Goal: Register for event/course

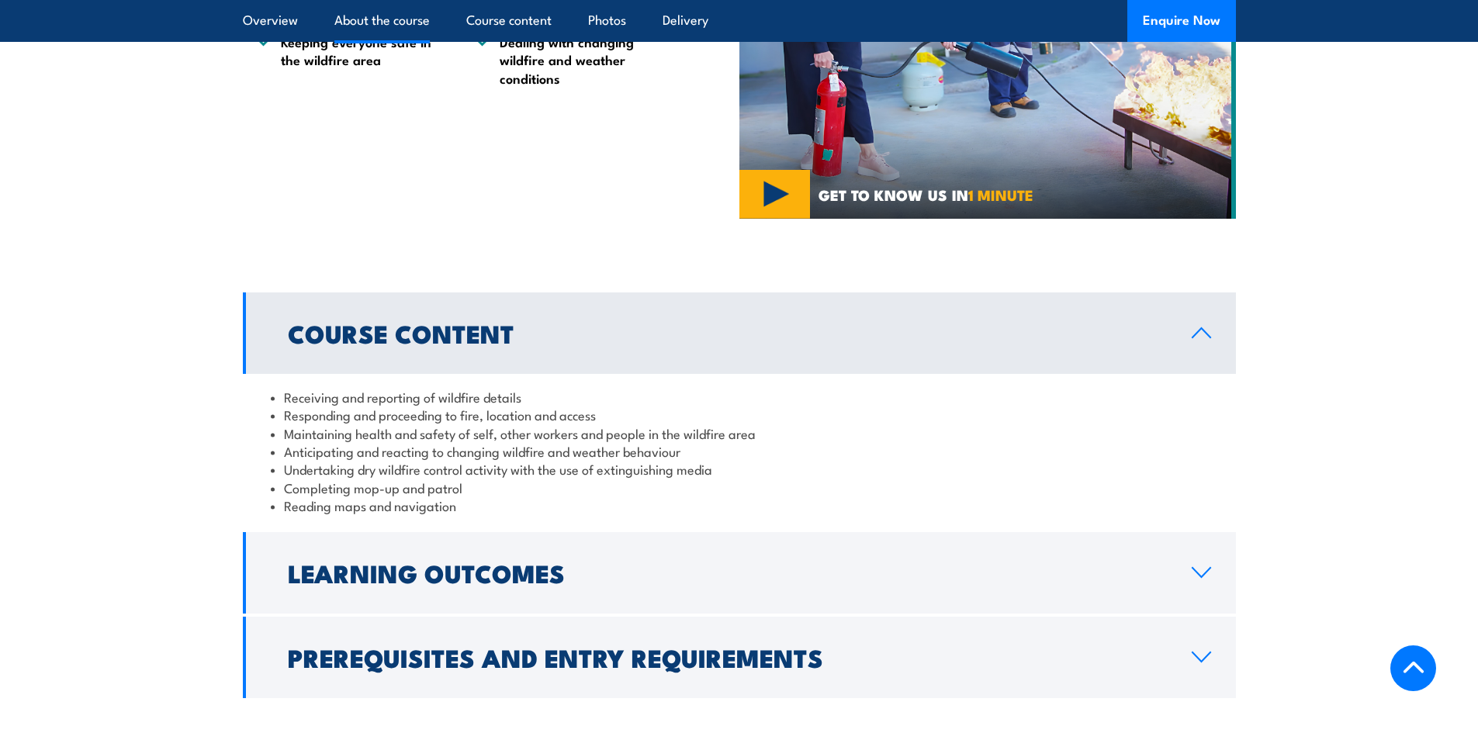
scroll to position [1008, 0]
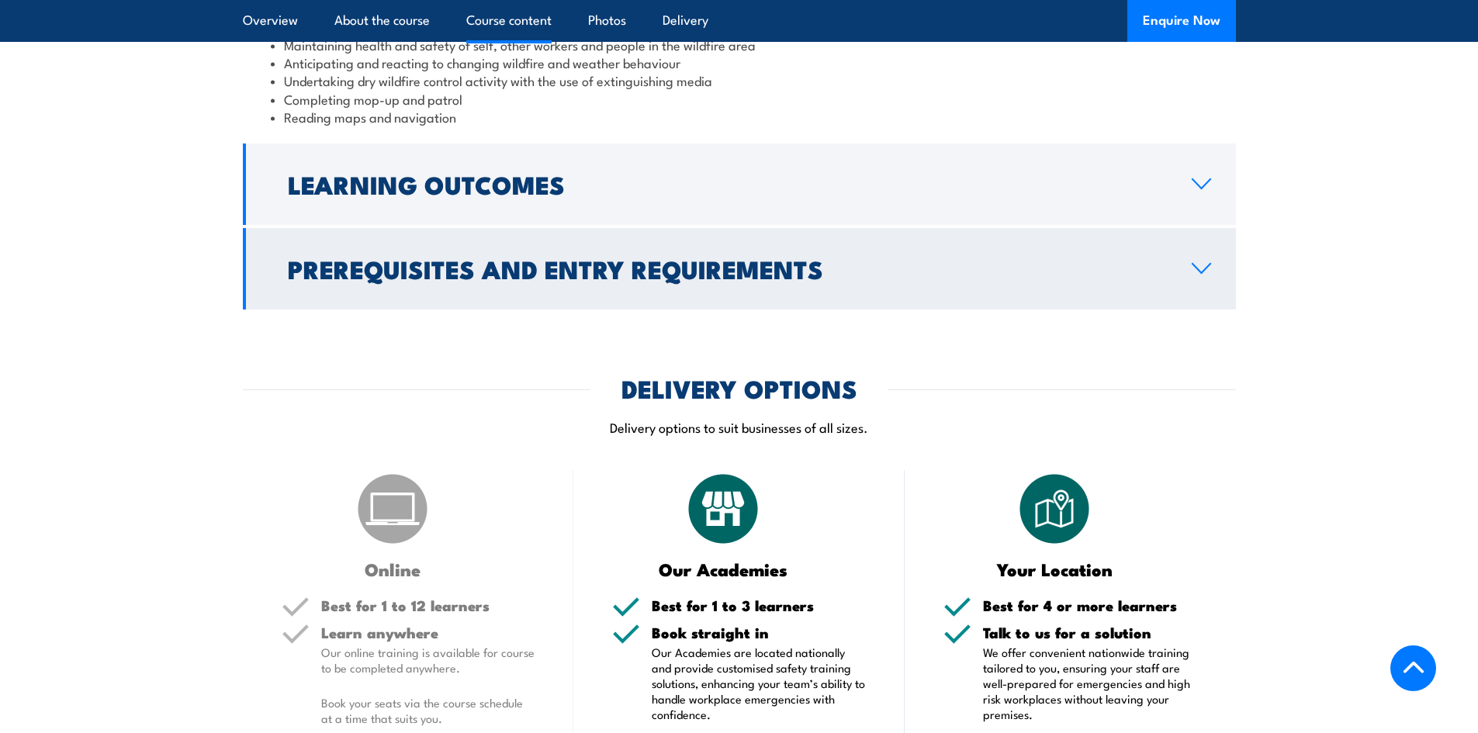
click at [562, 272] on h2 "Prerequisites and Entry Requirements" at bounding box center [727, 269] width 879 height 22
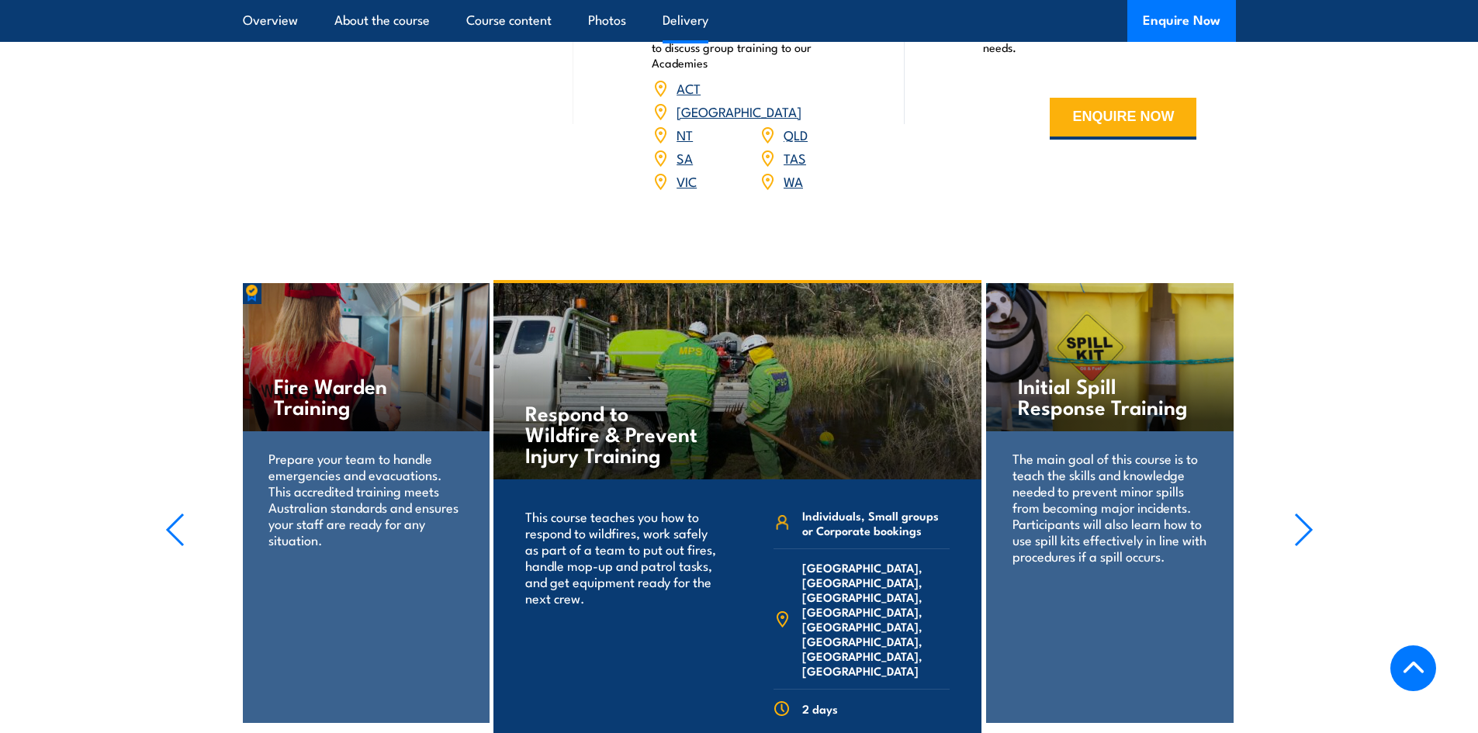
scroll to position [2239, 0]
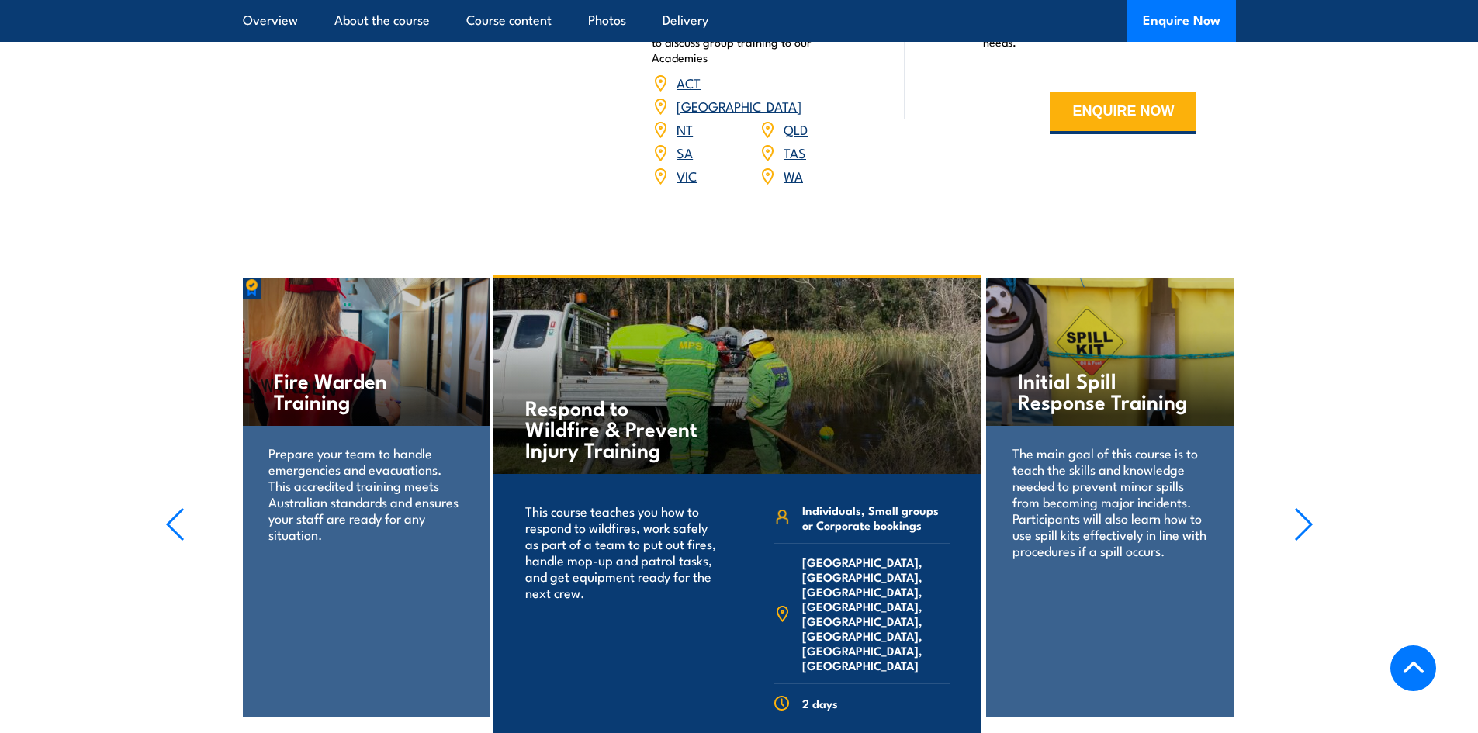
click at [821, 357] on div "Respond to Wildfire & Prevent Injury Training" at bounding box center [737, 376] width 488 height 196
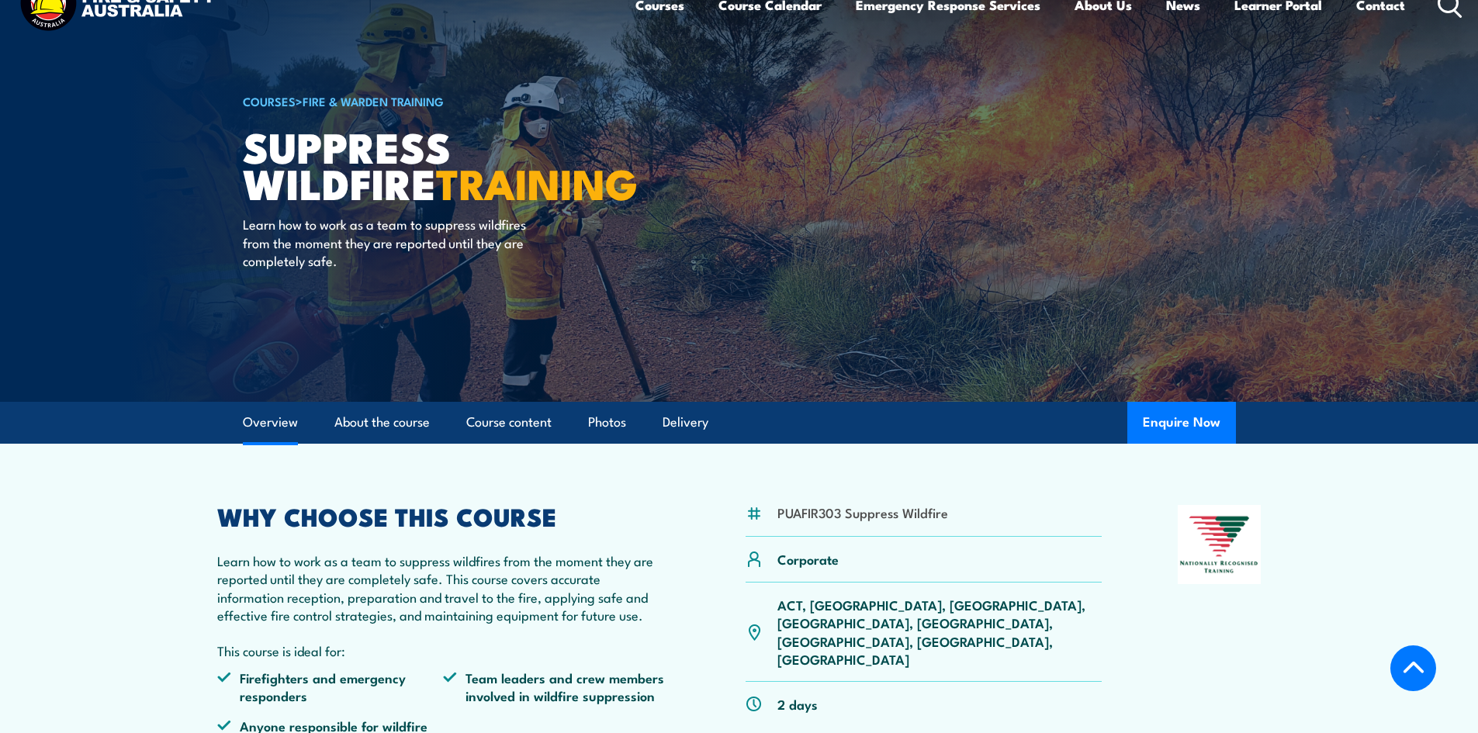
scroll to position [0, 0]
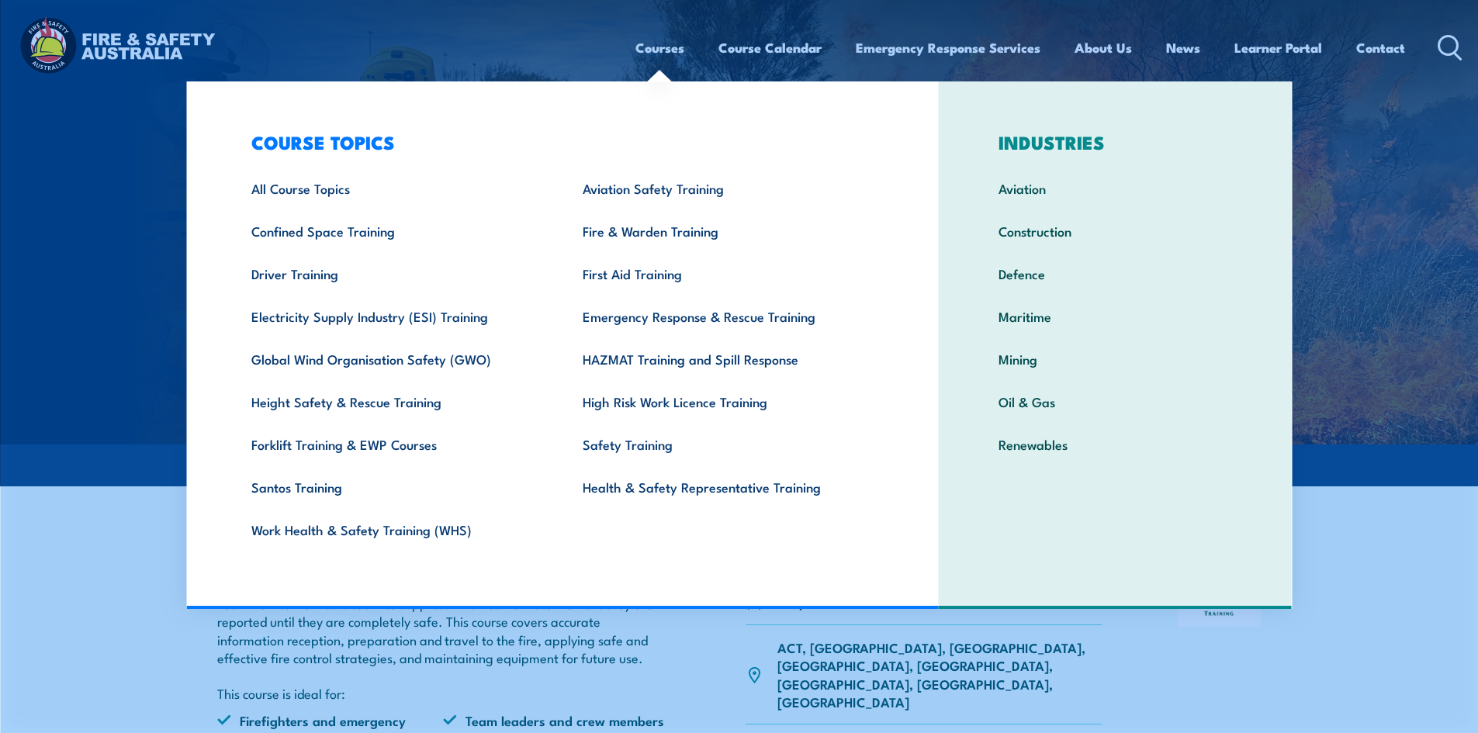
click at [666, 51] on link "Courses" at bounding box center [659, 47] width 49 height 41
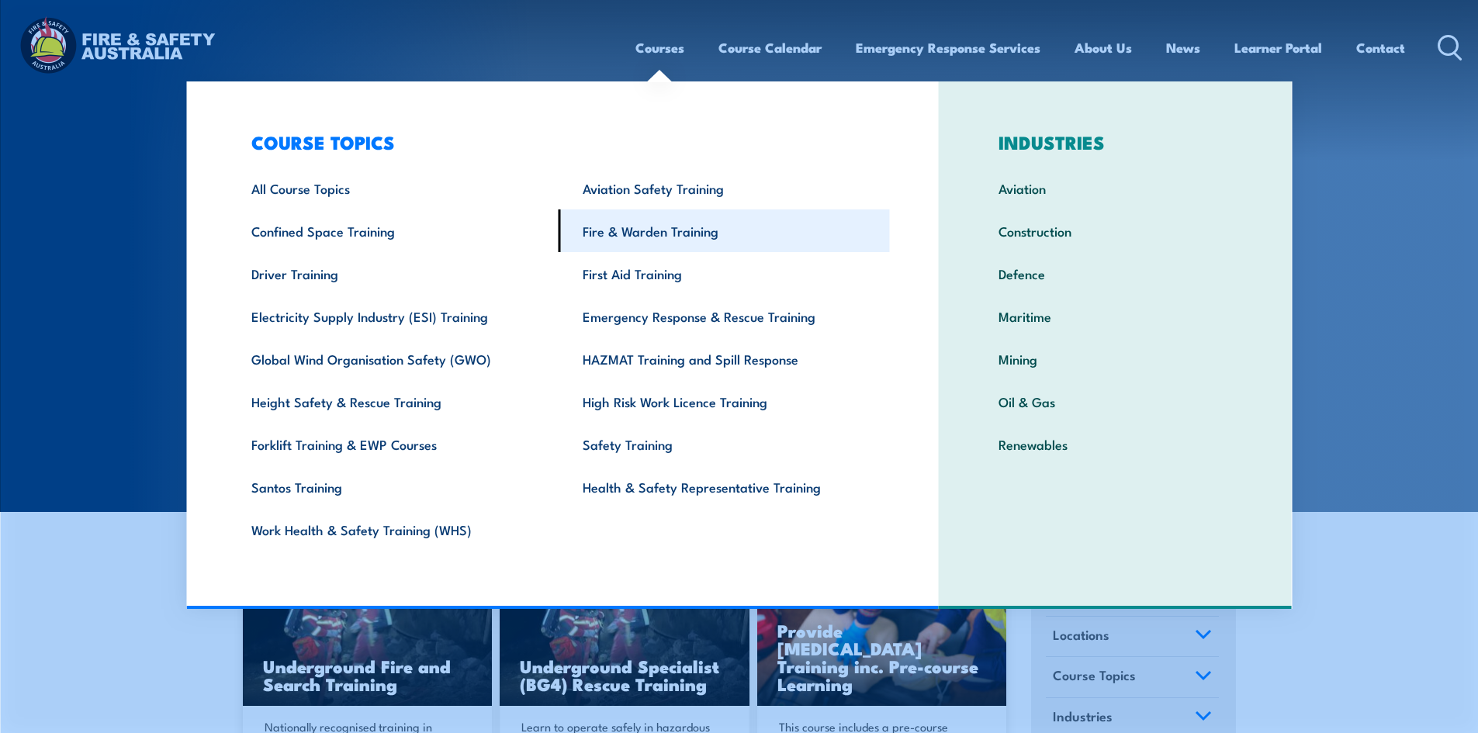
click at [653, 229] on link "Fire & Warden Training" at bounding box center [724, 230] width 331 height 43
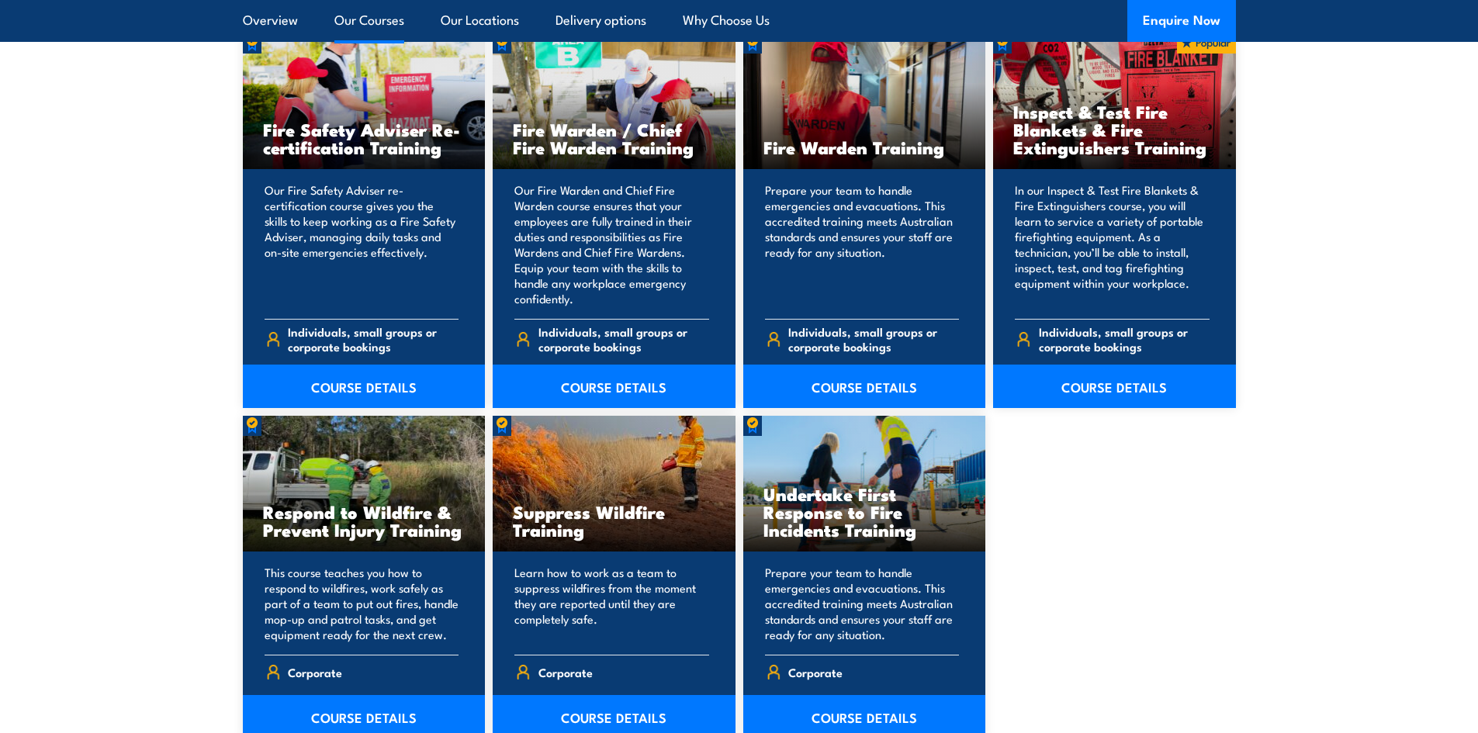
scroll to position [2095, 0]
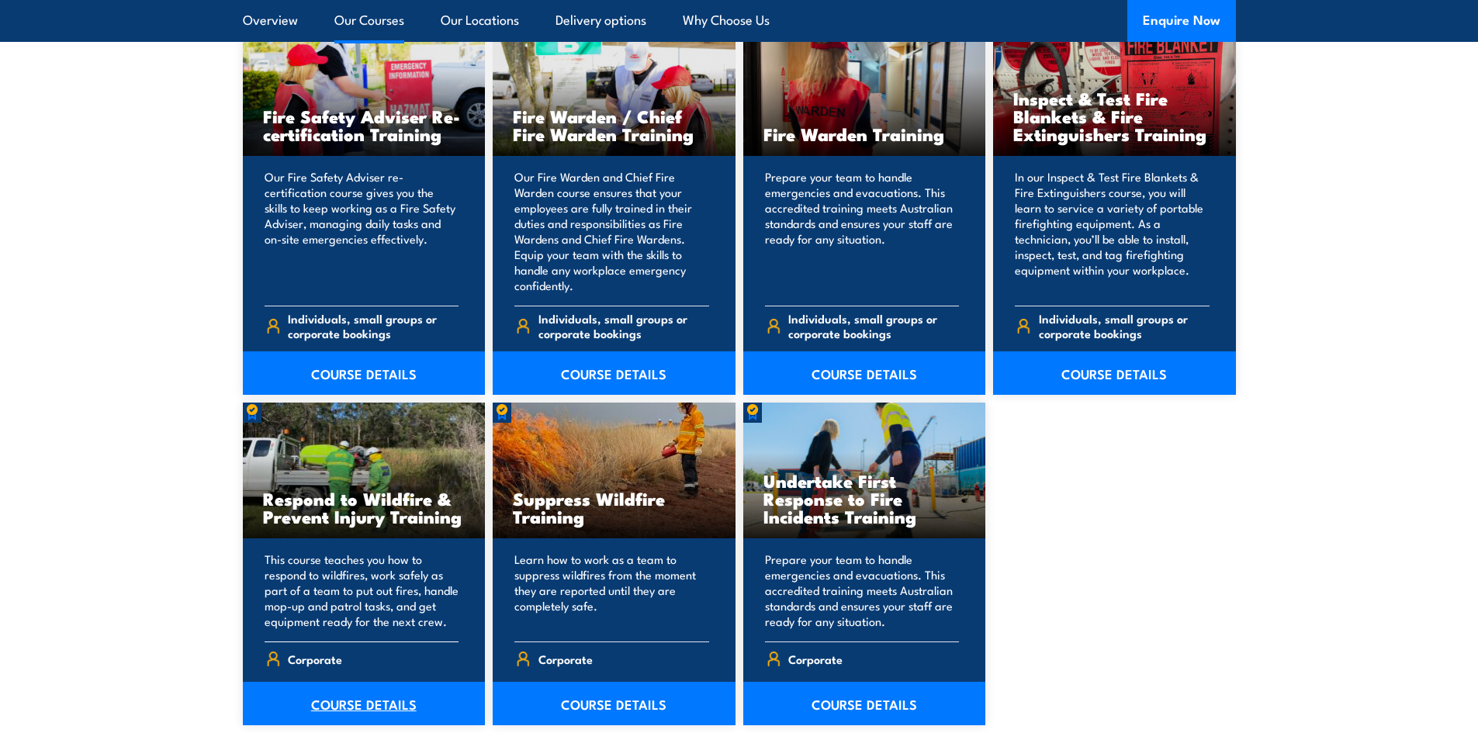
click at [372, 694] on link "COURSE DETAILS" at bounding box center [364, 703] width 243 height 43
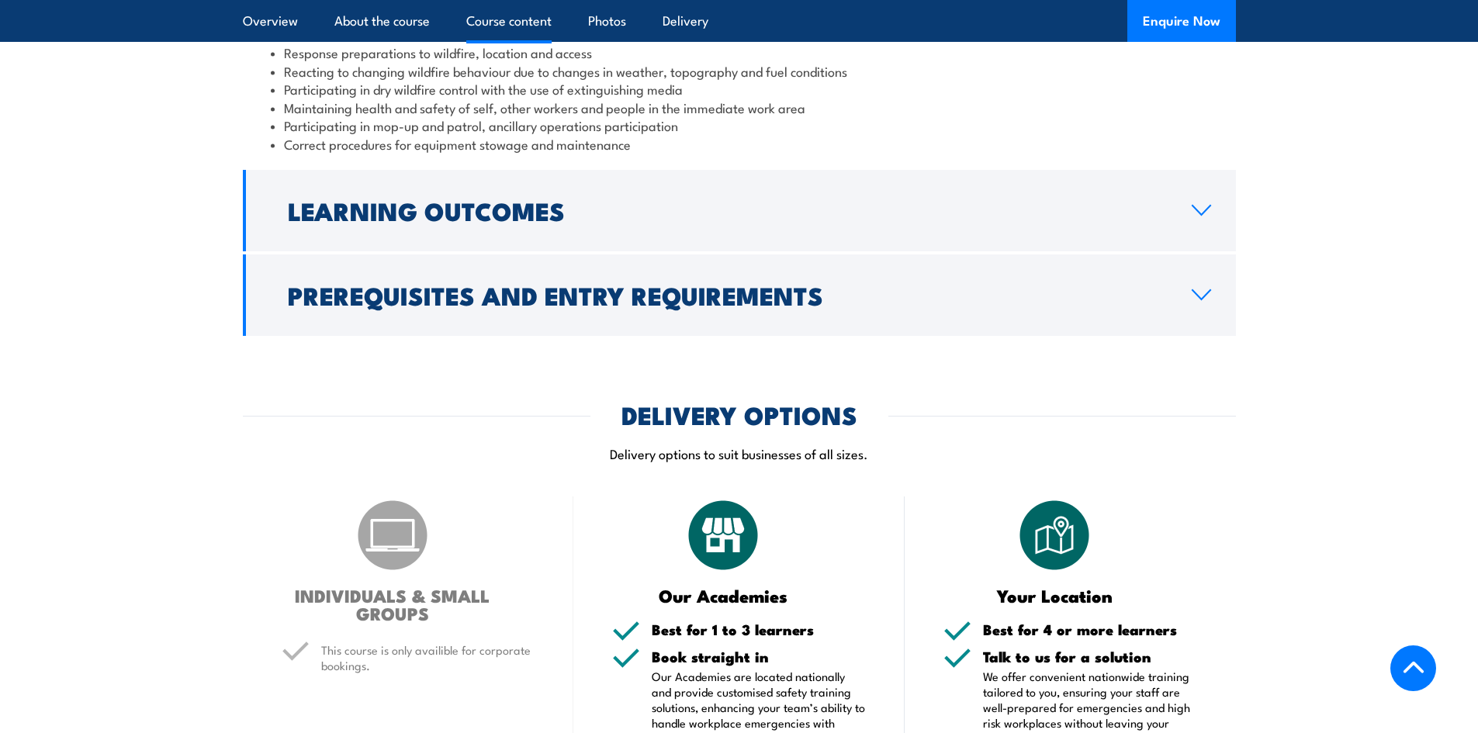
scroll to position [1396, 0]
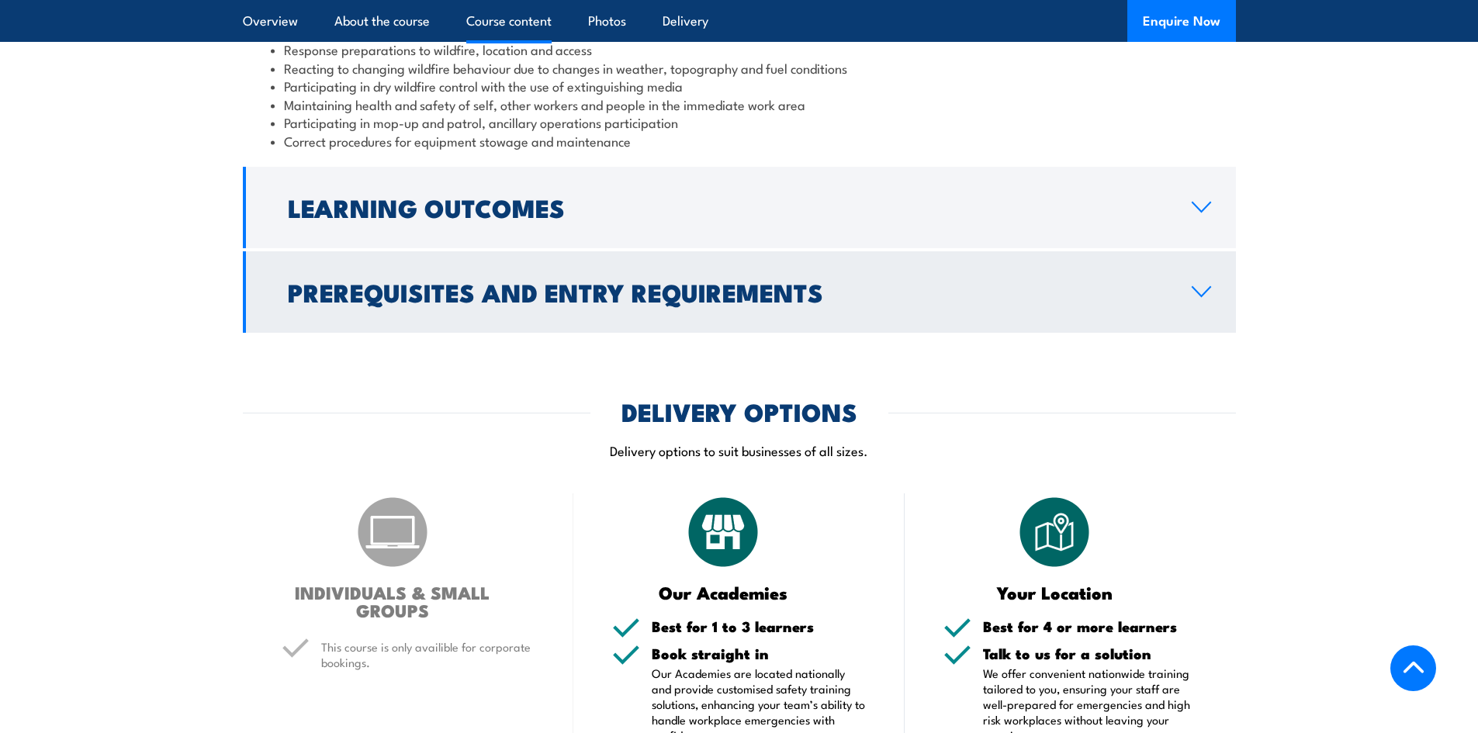
click at [530, 293] on link "Prerequisites and Entry Requirements" at bounding box center [739, 291] width 993 height 81
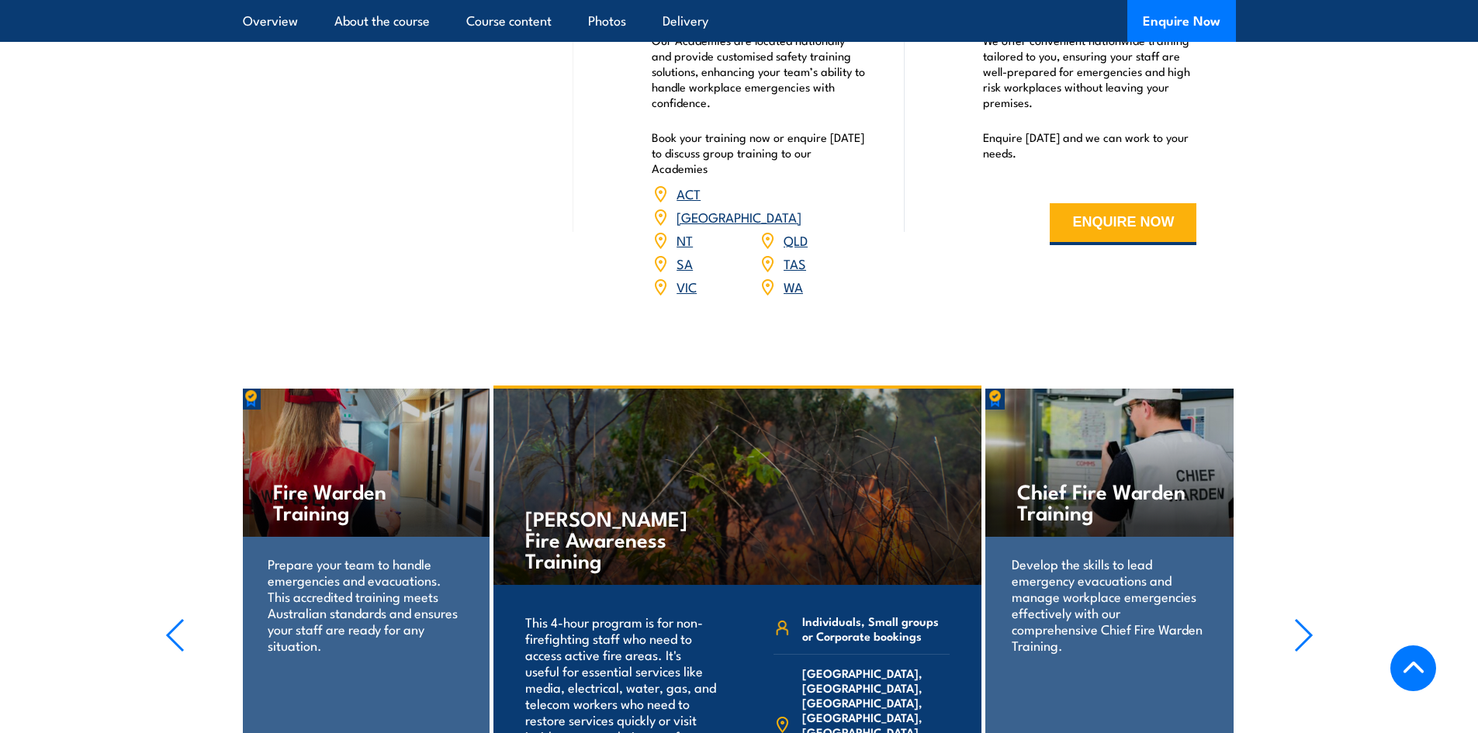
scroll to position [2095, 0]
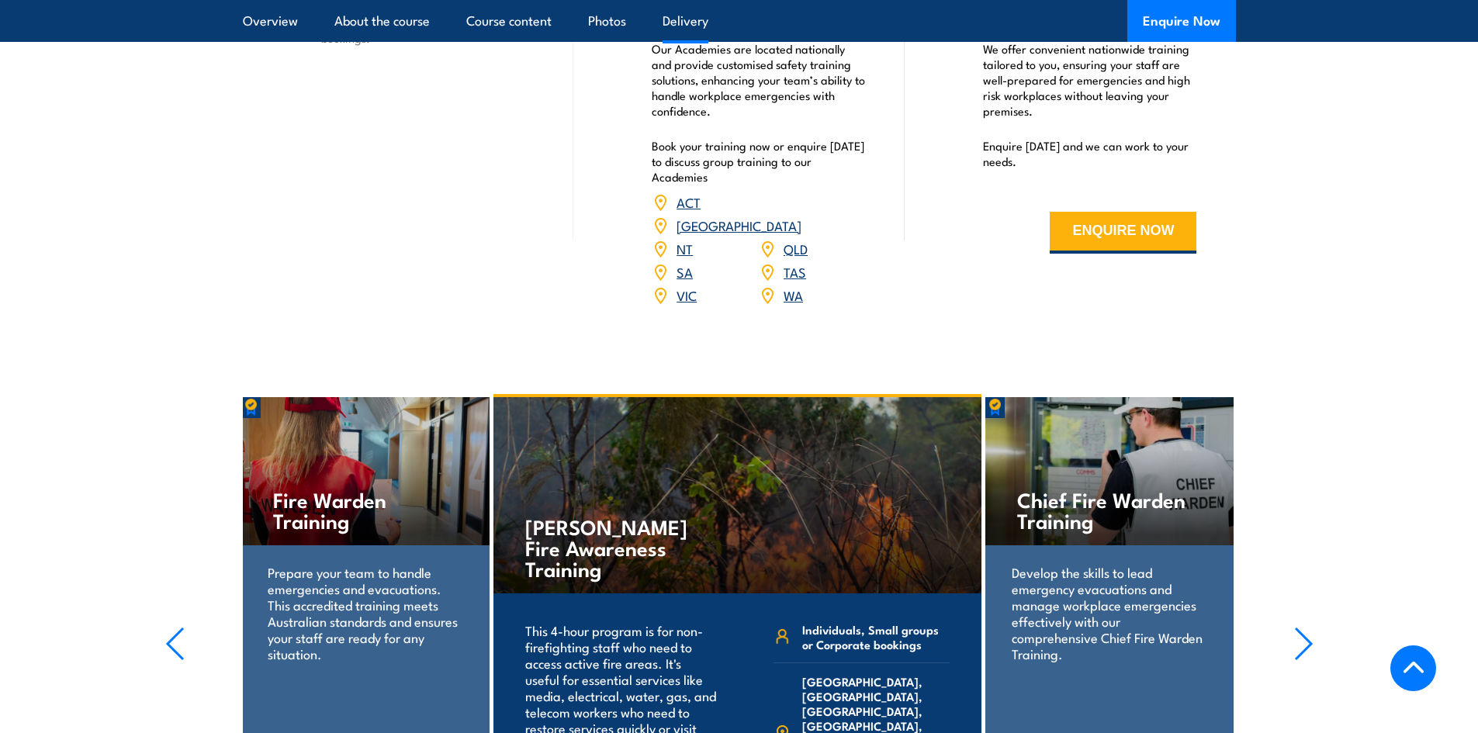
click at [784, 239] on link "QLD" at bounding box center [796, 248] width 24 height 19
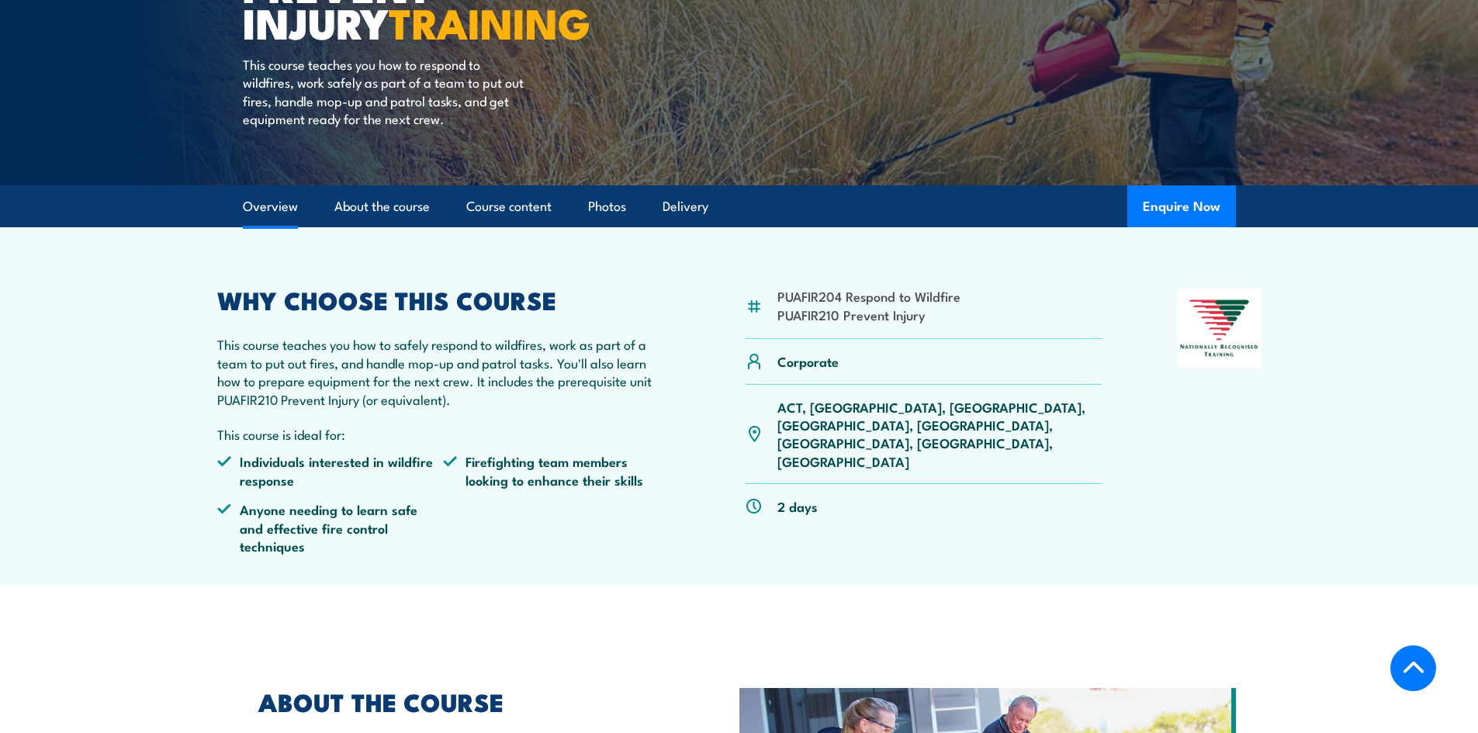
scroll to position [233, 0]
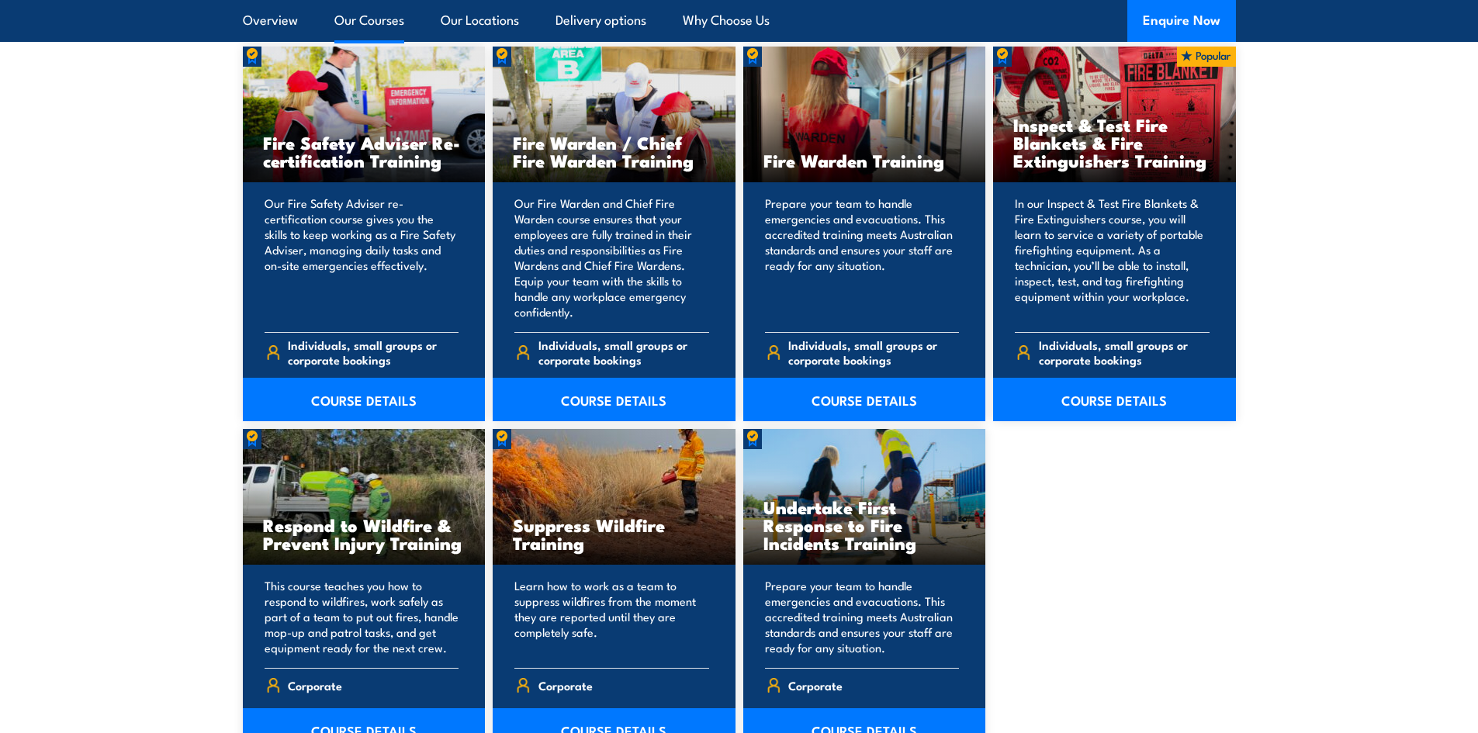
scroll to position [2095, 0]
